Goal: Task Accomplishment & Management: Use online tool/utility

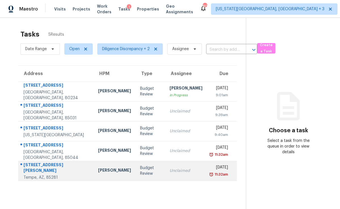
click at [156, 173] on td "Budget Review" at bounding box center [150, 171] width 29 height 20
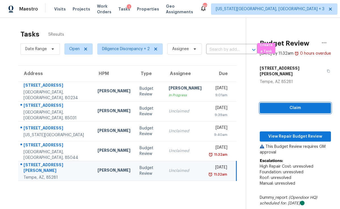
click at [275, 105] on span "Claim" at bounding box center [295, 108] width 62 height 7
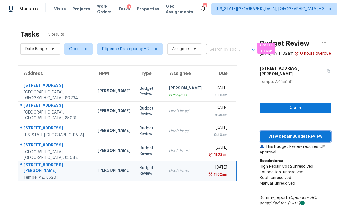
click at [277, 133] on span "View Repair Budget Review" at bounding box center [295, 136] width 62 height 7
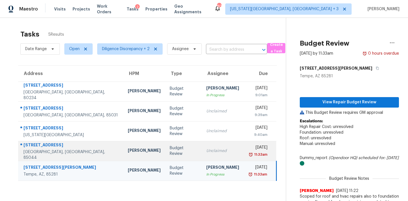
click at [207, 153] on div "Unclaimed" at bounding box center [222, 151] width 33 height 6
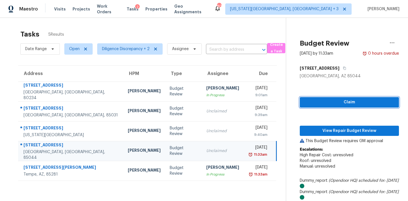
click at [333, 104] on span "Claim" at bounding box center [350, 102] width 90 height 7
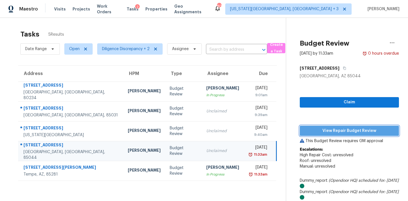
click at [328, 131] on span "View Repair Budget Review" at bounding box center [350, 131] width 90 height 7
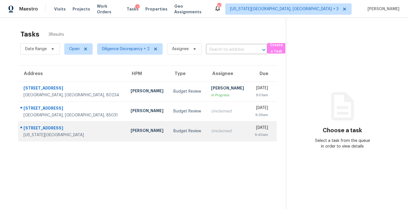
click at [220, 136] on td "Unclaimed" at bounding box center [228, 131] width 43 height 20
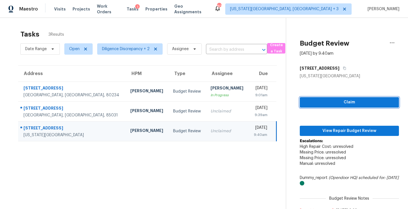
click at [329, 103] on span "Claim" at bounding box center [350, 102] width 90 height 7
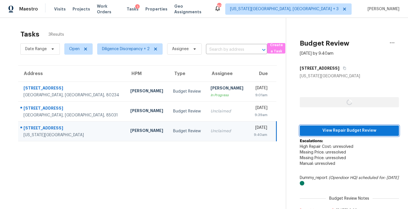
click at [329, 132] on span "View Repair Budget Review" at bounding box center [350, 130] width 90 height 7
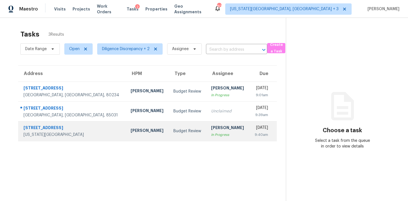
click at [258, 129] on div "[DATE]" at bounding box center [261, 128] width 14 height 7
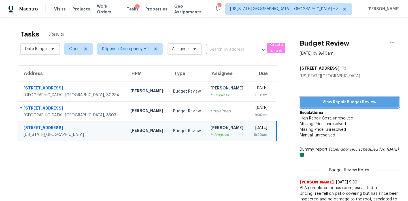
click at [334, 100] on span "View Repair Budget Review" at bounding box center [350, 102] width 90 height 7
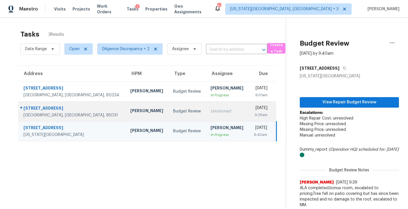
click at [254, 107] on div "[DATE]" at bounding box center [261, 108] width 14 height 7
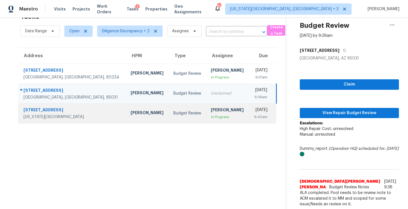
click at [211, 111] on div "[PERSON_NAME]" at bounding box center [228, 110] width 34 height 7
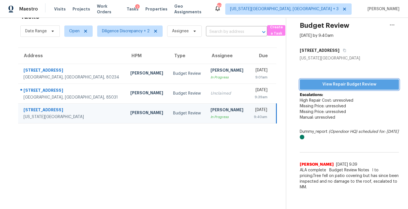
click at [337, 83] on span "View Repair Budget Review" at bounding box center [350, 84] width 90 height 7
